Goal: Task Accomplishment & Management: Use online tool/utility

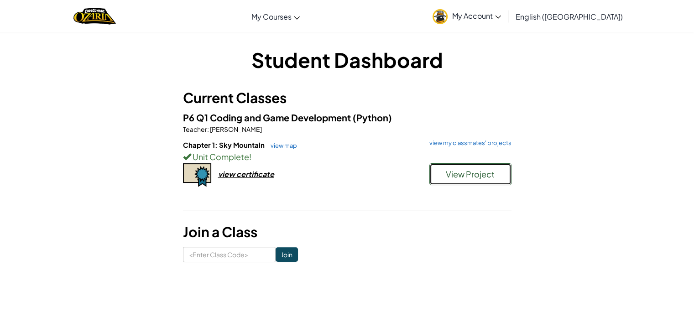
click at [455, 170] on span "View Project" at bounding box center [470, 174] width 49 height 11
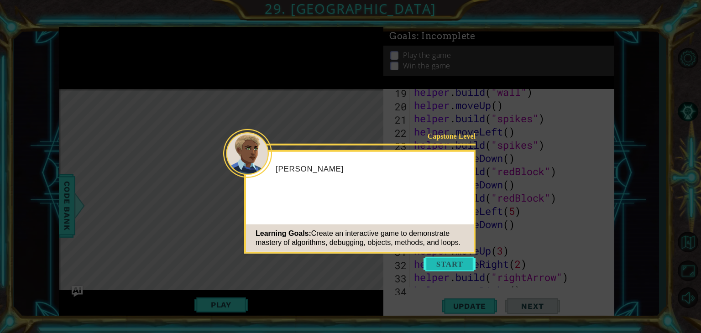
scroll to position [767, 0]
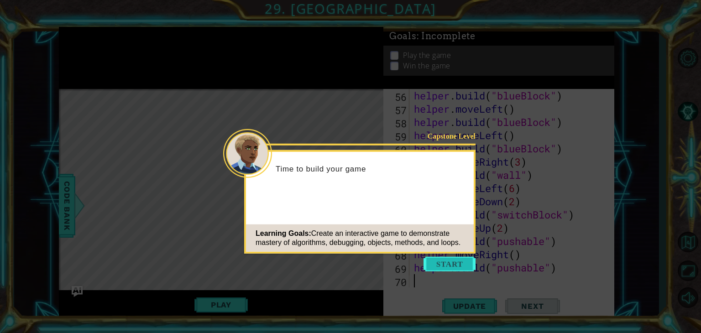
click at [447, 267] on button "Start" at bounding box center [450, 264] width 52 height 15
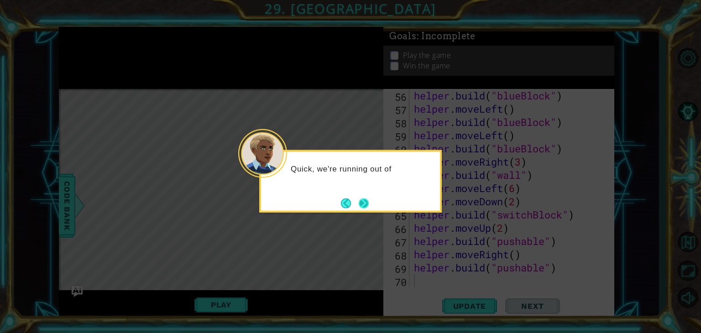
click at [358, 201] on button "Next" at bounding box center [364, 203] width 16 height 16
click at [358, 201] on body "1 ההההההההההההההההההההההההההההההההההההההההההההההההההההההההההההההההההההההההההההה…" at bounding box center [350, 166] width 701 height 333
click at [358, 201] on footer at bounding box center [355, 203] width 28 height 14
click at [358, 201] on button "Next" at bounding box center [364, 203] width 15 height 15
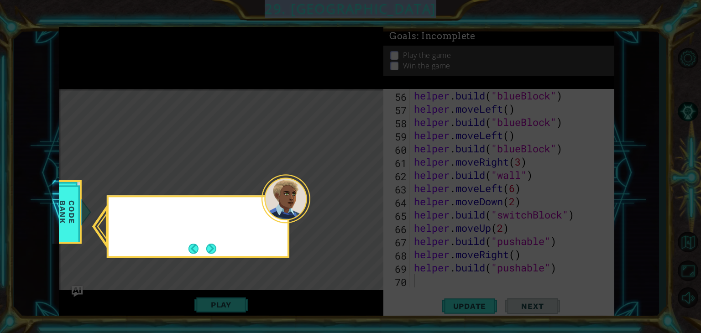
click at [358, 201] on icon at bounding box center [350, 166] width 701 height 333
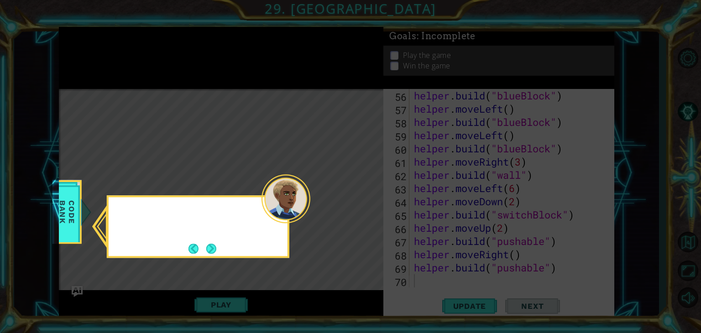
click at [358, 201] on icon at bounding box center [350, 166] width 701 height 333
click at [210, 250] on button "Next" at bounding box center [211, 249] width 12 height 12
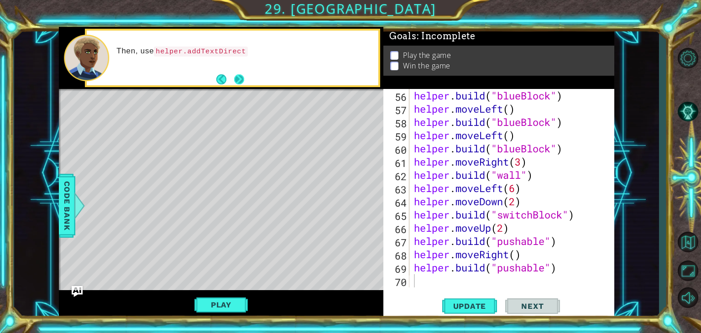
click at [232, 79] on button "Next" at bounding box center [239, 79] width 16 height 16
click at [236, 75] on button "Next" at bounding box center [239, 79] width 17 height 17
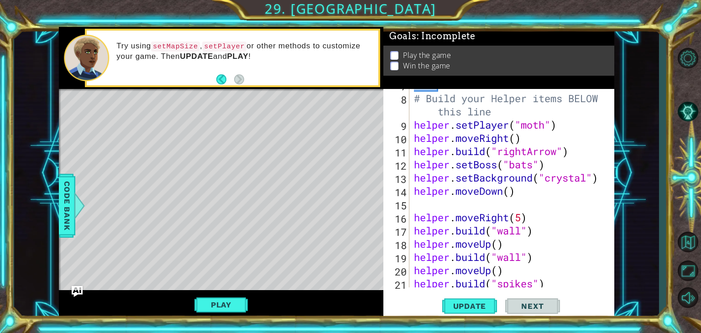
scroll to position [0, 0]
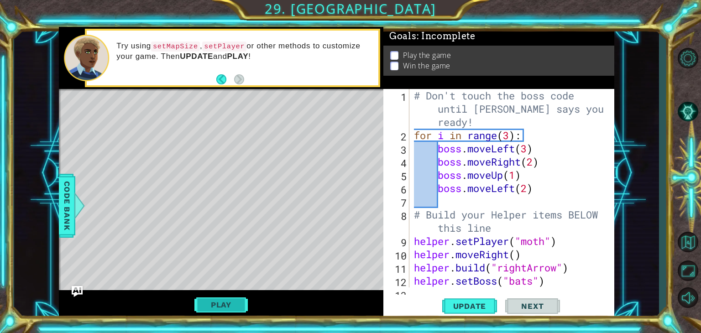
click at [215, 299] on button "Play" at bounding box center [220, 304] width 53 height 17
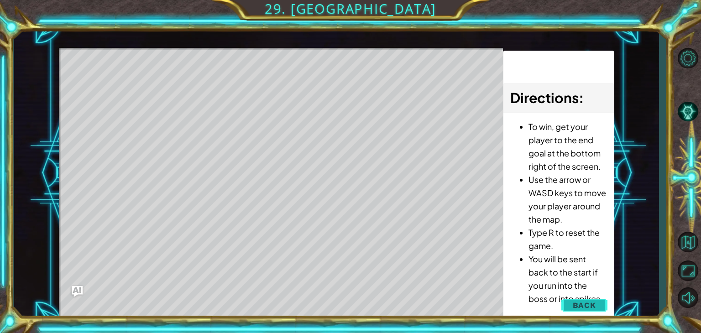
click at [575, 299] on button "Back" at bounding box center [585, 305] width 46 height 18
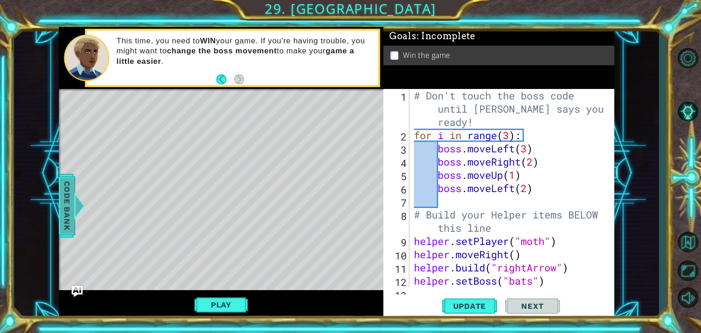
click at [75, 202] on div at bounding box center [79, 205] width 11 height 27
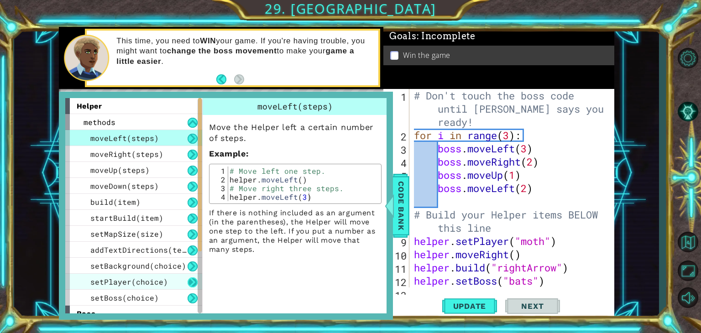
click at [192, 281] on button at bounding box center [193, 283] width 10 height 10
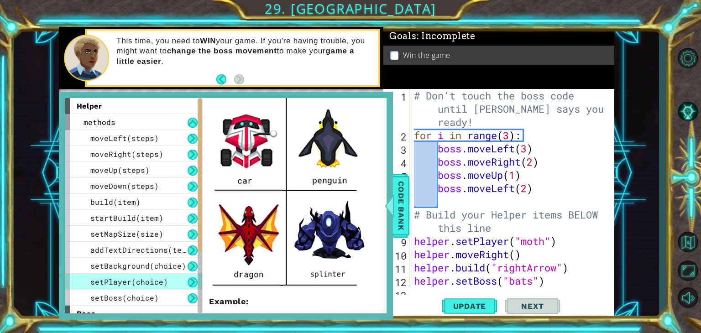
scroll to position [248, 0]
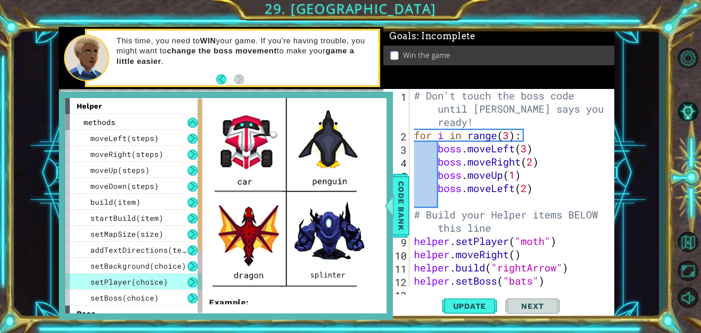
click at [547, 242] on div "# Don't touch the boss code until [PERSON_NAME] says you're ready! for i in ran…" at bounding box center [511, 215] width 198 height 252
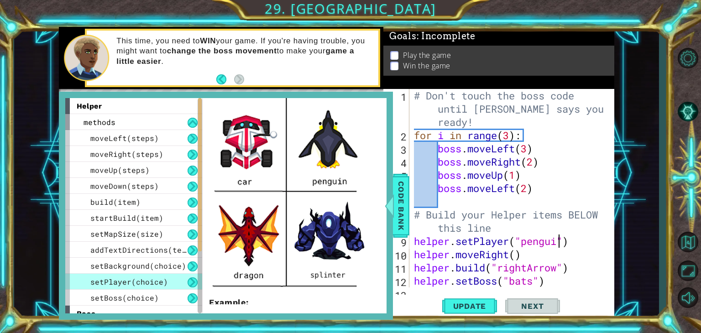
scroll to position [0, 6]
type textarea "helper.setPlayer("penguin")"
click at [478, 304] on span "Update" at bounding box center [470, 306] width 52 height 9
click at [404, 212] on span "Code Bank" at bounding box center [401, 206] width 15 height 56
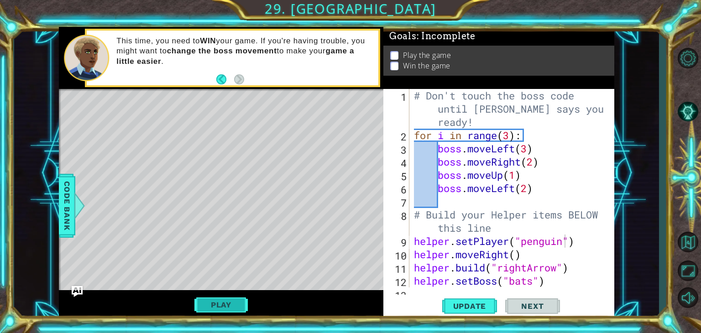
click at [220, 303] on button "Play" at bounding box center [220, 304] width 53 height 17
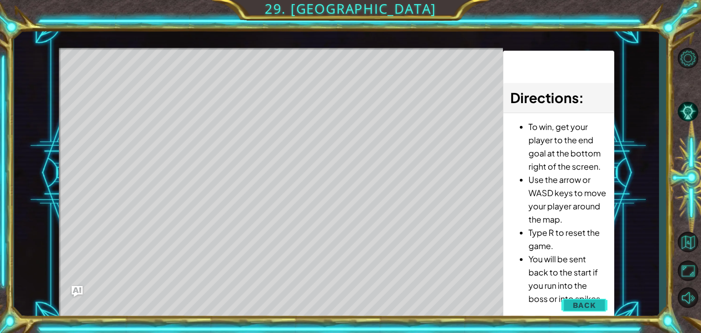
click at [573, 303] on button "Back" at bounding box center [585, 305] width 46 height 18
